Goal: Task Accomplishment & Management: Manage account settings

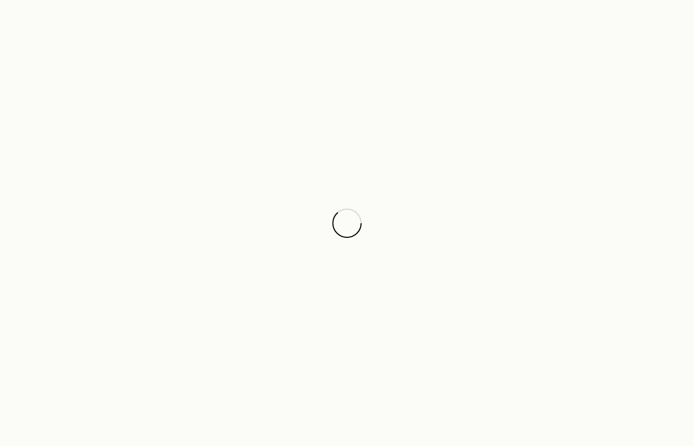
click at [228, 123] on div at bounding box center [347, 223] width 694 height 446
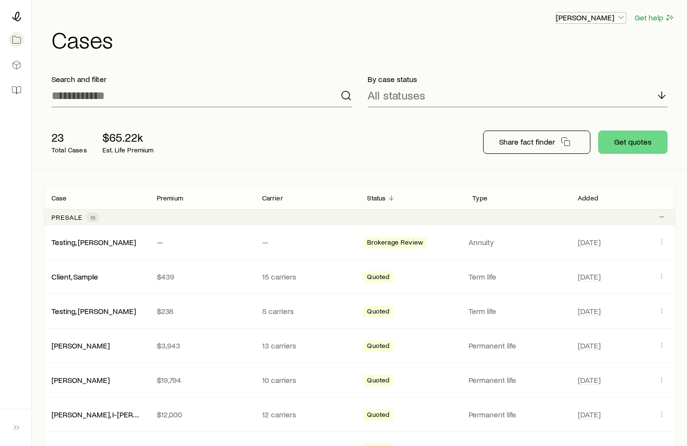
click at [617, 17] on icon "button" at bounding box center [621, 18] width 10 height 10
click at [562, 89] on button "Sign out" at bounding box center [568, 91] width 109 height 17
